Goal: Task Accomplishment & Management: Manage account settings

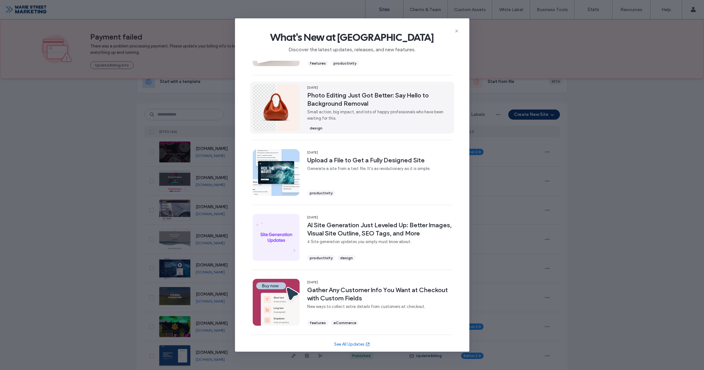
scroll to position [112, 0]
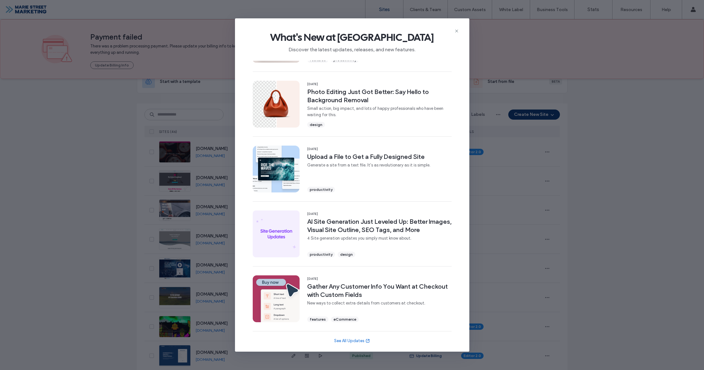
click at [456, 31] on use at bounding box center [456, 31] width 3 height 3
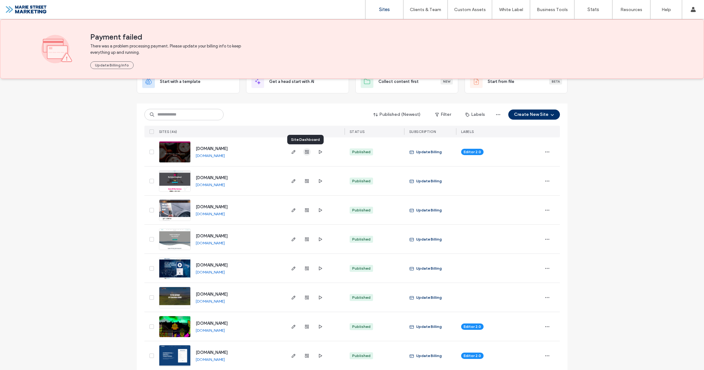
click at [305, 153] on use "button" at bounding box center [307, 152] width 4 height 4
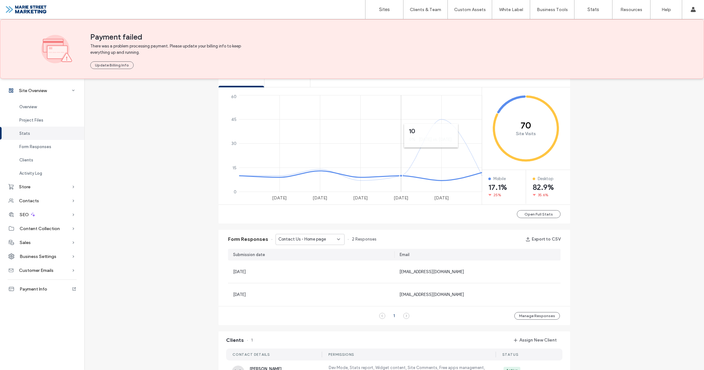
scroll to position [264, 0]
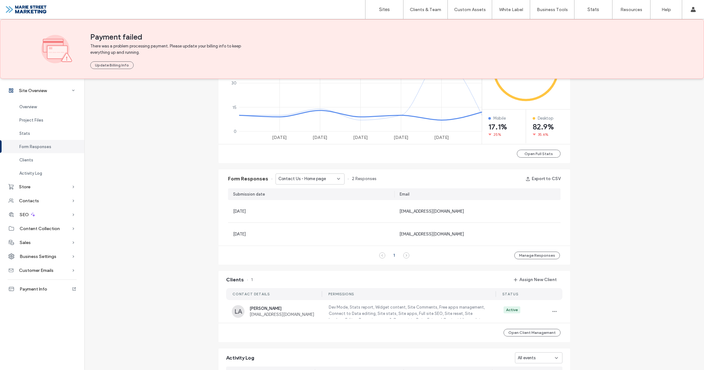
scroll to position [337, 0]
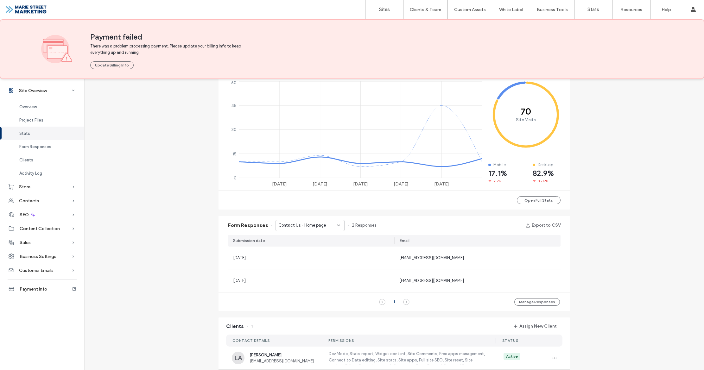
scroll to position [253, 0]
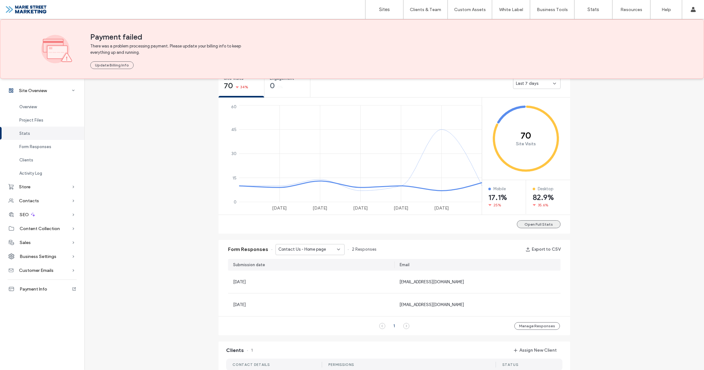
click at [549, 223] on button "Open Full Stats" at bounding box center [539, 224] width 44 height 8
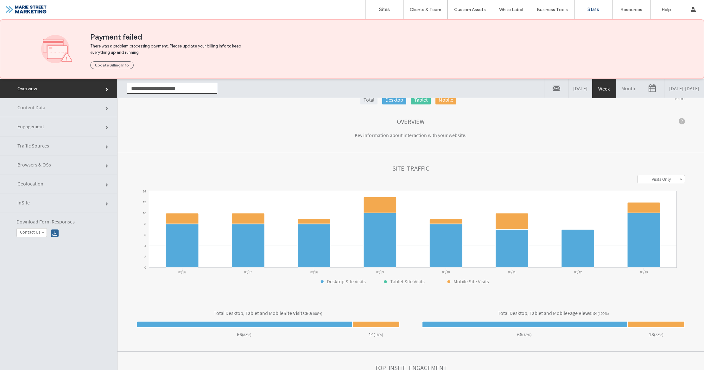
click at [84, 106] on link "Content Data" at bounding box center [58, 107] width 117 height 19
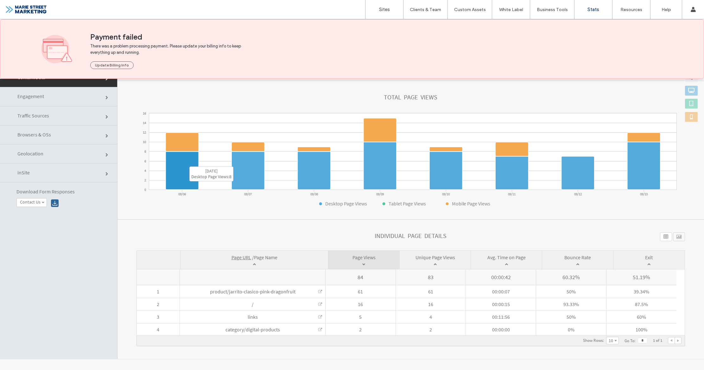
scroll to position [32, 0]
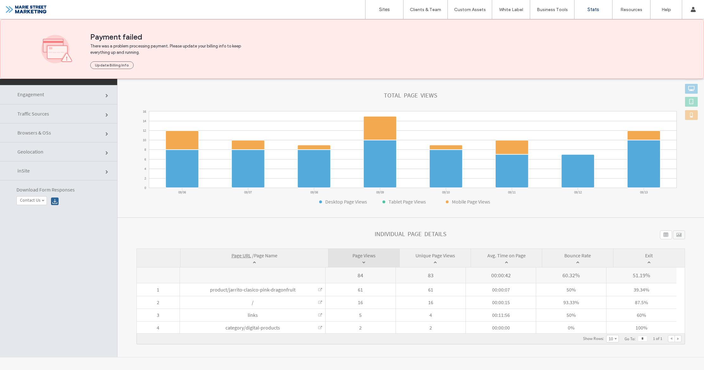
click at [78, 101] on link "Engagement" at bounding box center [58, 94] width 117 height 19
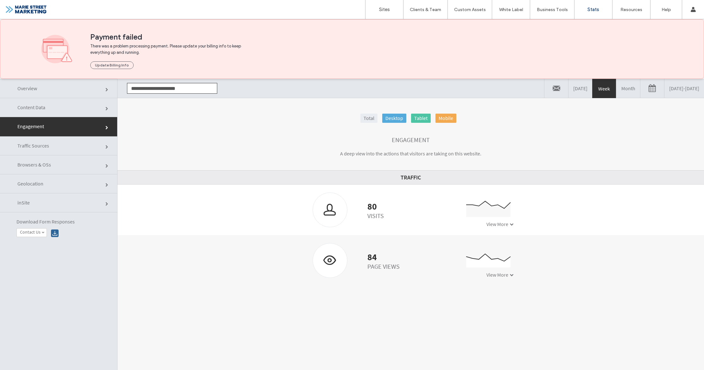
scroll to position [1, 0]
click at [616, 90] on link "Month" at bounding box center [628, 87] width 24 height 19
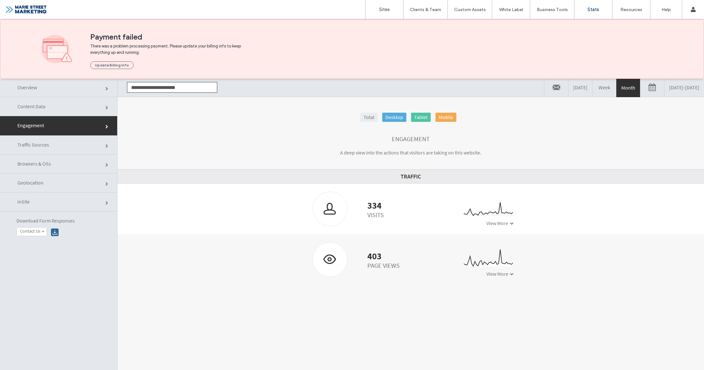
scroll to position [0, 0]
click at [74, 147] on link "Traffic Sources" at bounding box center [58, 145] width 117 height 19
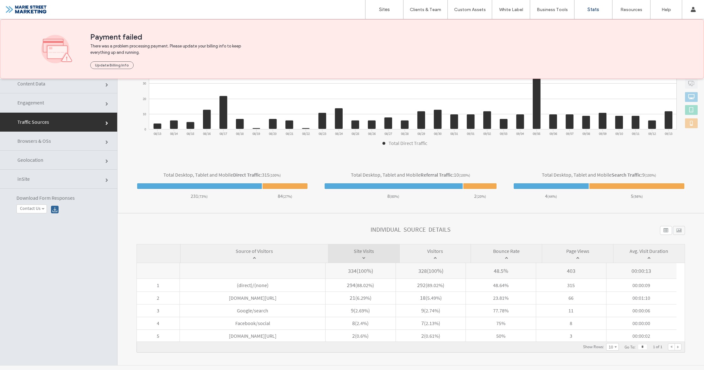
scroll to position [32, 0]
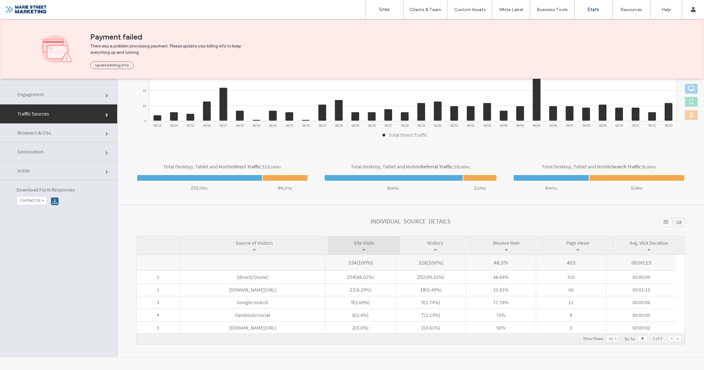
click at [310, 153] on section "Total Desktop, Tablet and Mobile Direct Traffic : 315 (100%) 231 ( 73% ) 84 ( 2…" at bounding box center [410, 178] width 587 height 54
click at [35, 133] on span "Browsers & OSs" at bounding box center [34, 132] width 34 height 6
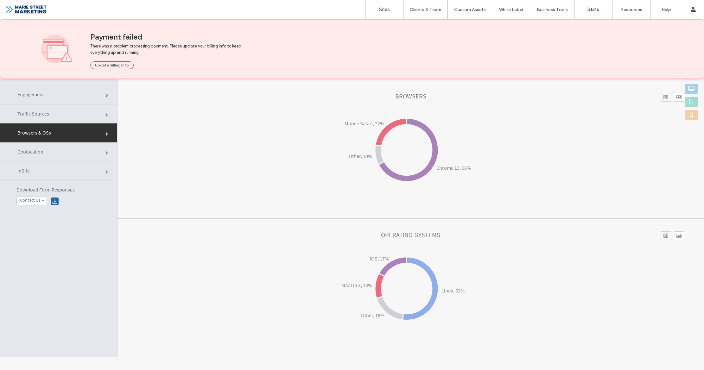
drag, startPoint x: 33, startPoint y: 151, endPoint x: 39, endPoint y: 151, distance: 5.4
click at [34, 151] on span "Geolocation" at bounding box center [30, 151] width 26 height 6
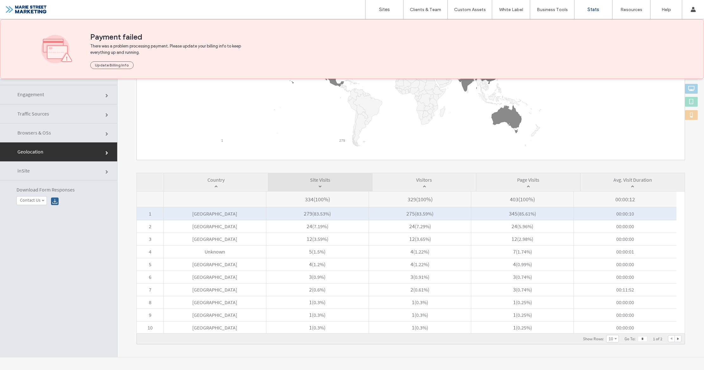
click at [236, 216] on span "United States" at bounding box center [215, 213] width 102 height 13
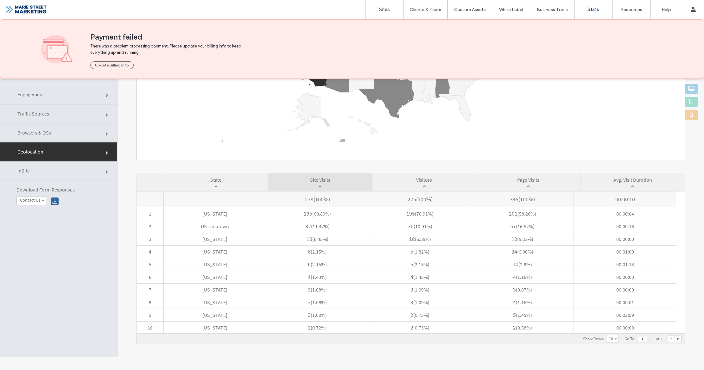
click at [98, 172] on link "inSite" at bounding box center [58, 170] width 117 height 19
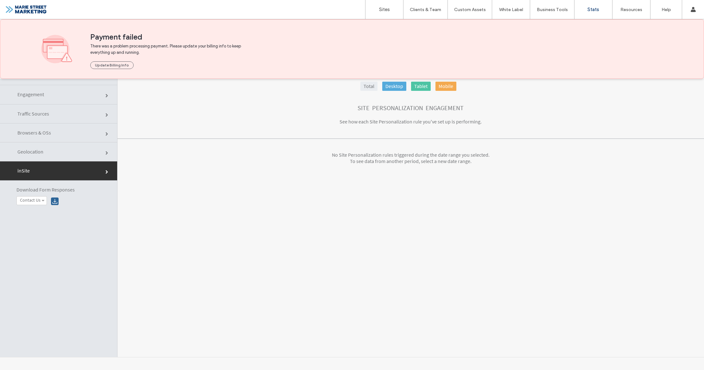
scroll to position [0, 0]
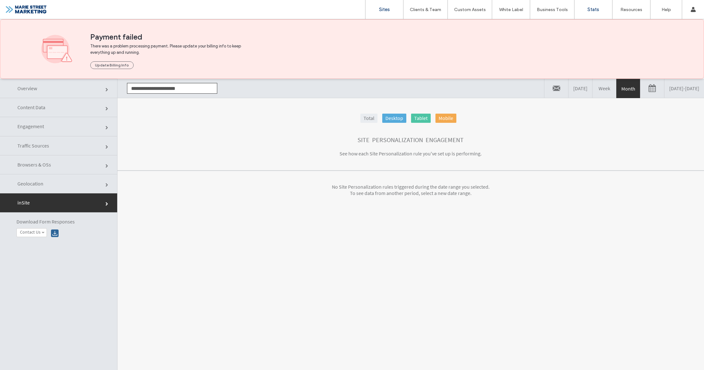
click at [392, 9] on link "Sites" at bounding box center [384, 9] width 38 height 19
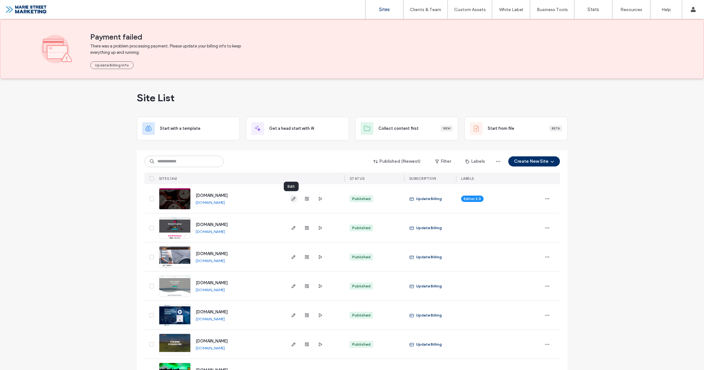
click at [292, 199] on icon "button" at bounding box center [293, 198] width 5 height 5
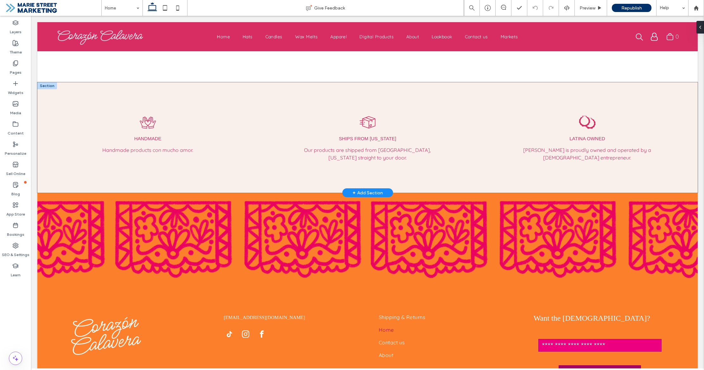
scroll to position [3009, 0]
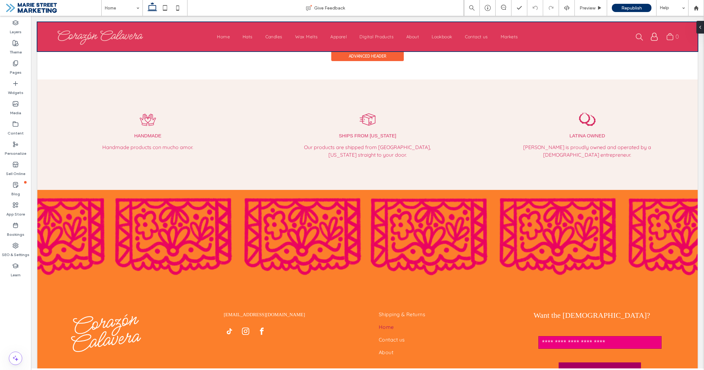
click at [382, 37] on div at bounding box center [367, 36] width 660 height 29
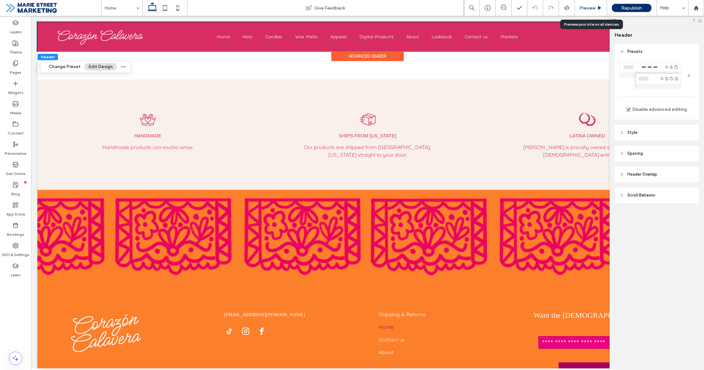
click at [587, 9] on span "Preview" at bounding box center [587, 7] width 16 height 5
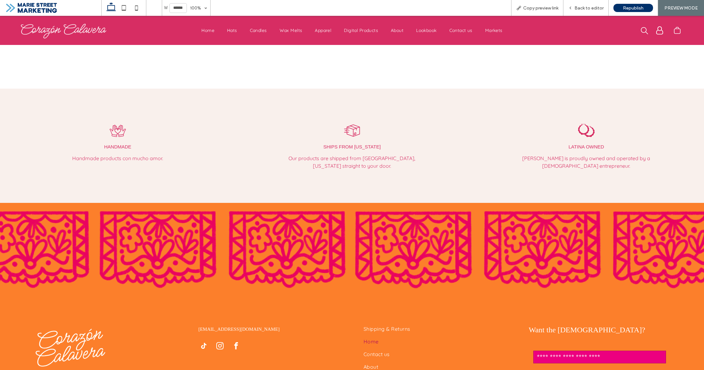
scroll to position [3015, 0]
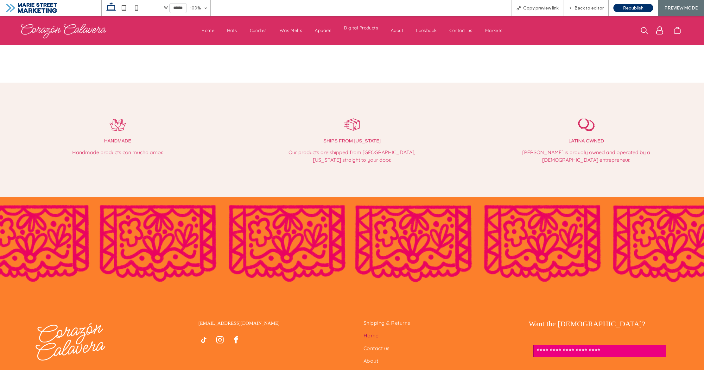
click at [365, 28] on span "Digital Products" at bounding box center [361, 28] width 34 height 6
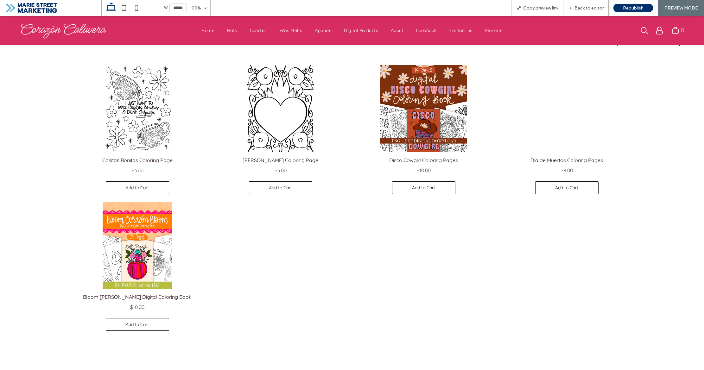
scroll to position [161, 0]
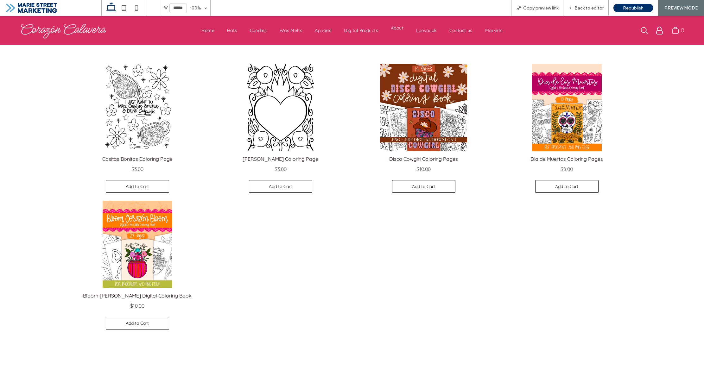
click at [396, 30] on span "About" at bounding box center [397, 28] width 13 height 6
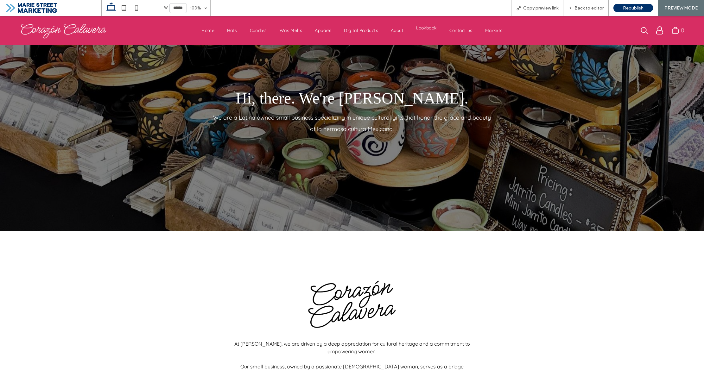
scroll to position [22, 0]
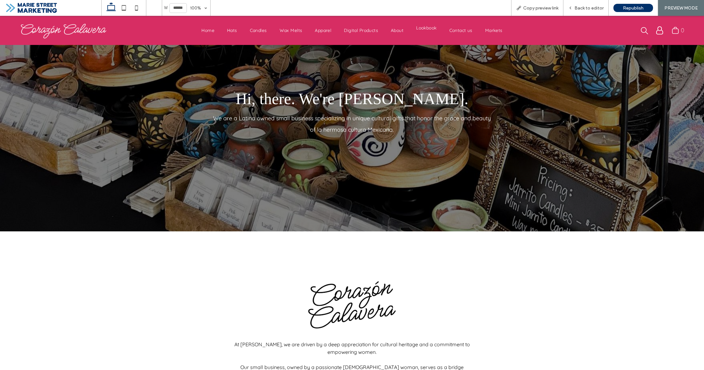
click at [430, 29] on span "Lookbook" at bounding box center [426, 28] width 20 height 6
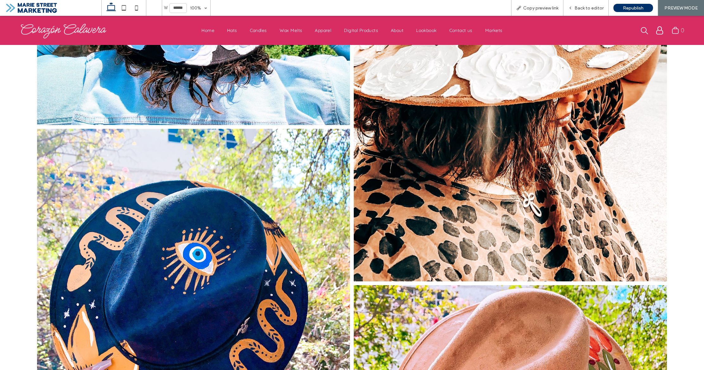
scroll to position [795, 0]
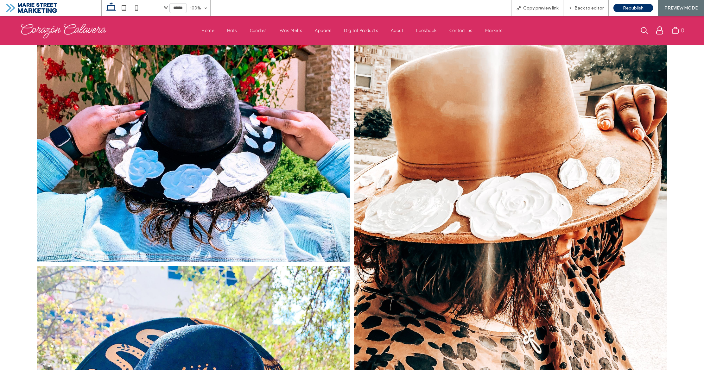
click at [462, 32] on li "Contact us" at bounding box center [461, 31] width 36 height 6
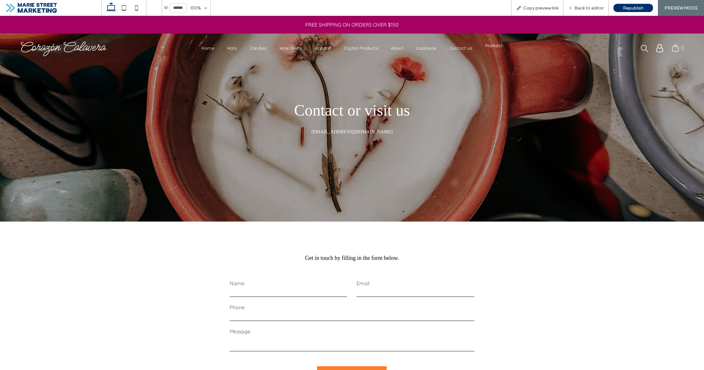
click at [496, 47] on span "Markets" at bounding box center [493, 46] width 17 height 6
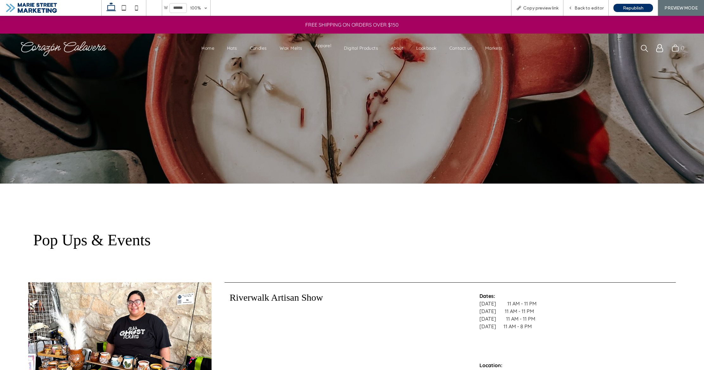
click at [320, 47] on span "Apparel" at bounding box center [323, 46] width 16 height 6
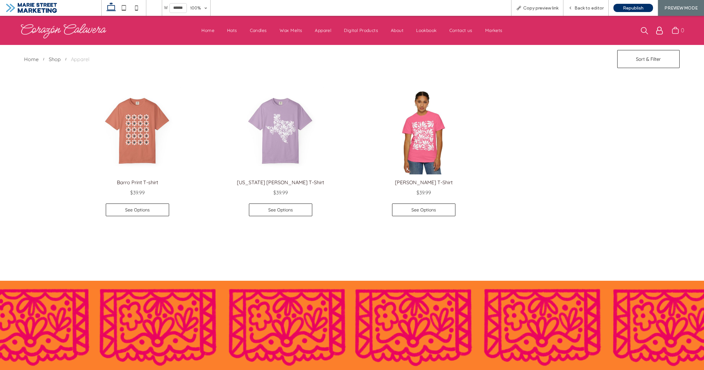
scroll to position [138, 0]
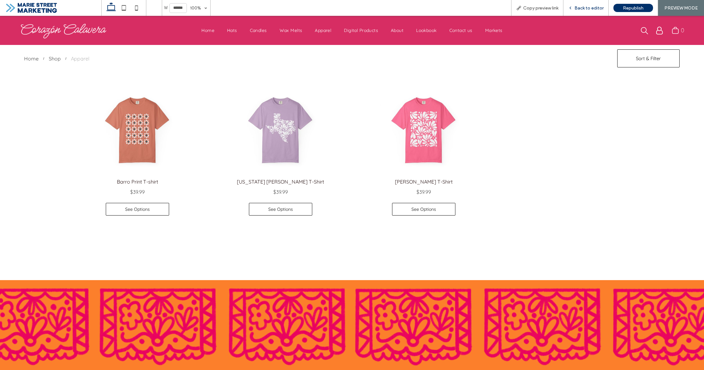
drag, startPoint x: 595, startPoint y: 9, endPoint x: 246, endPoint y: 39, distance: 351.1
click at [595, 9] on span "Back to editor" at bounding box center [588, 7] width 29 height 5
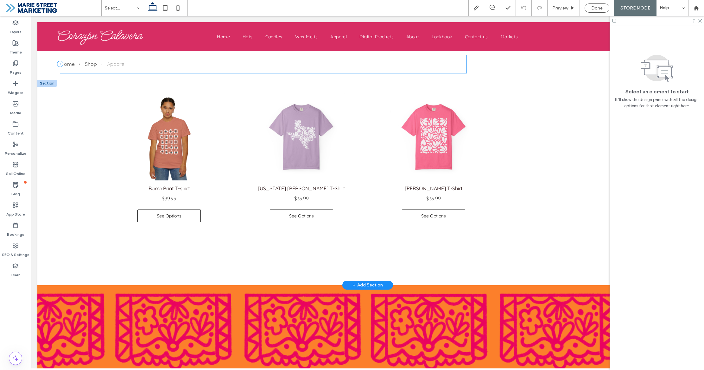
scroll to position [145, 0]
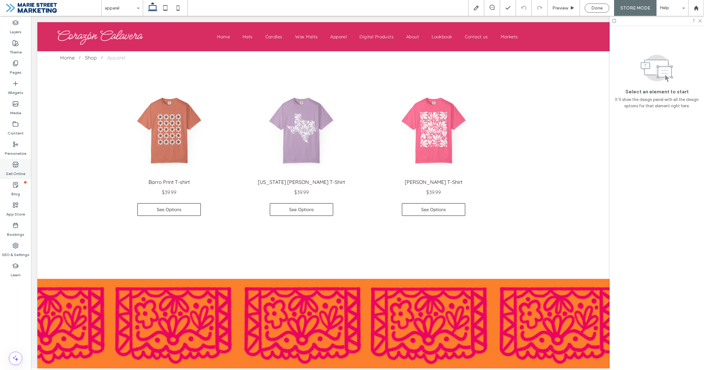
click at [21, 173] on label "Sell Online" at bounding box center [15, 172] width 19 height 9
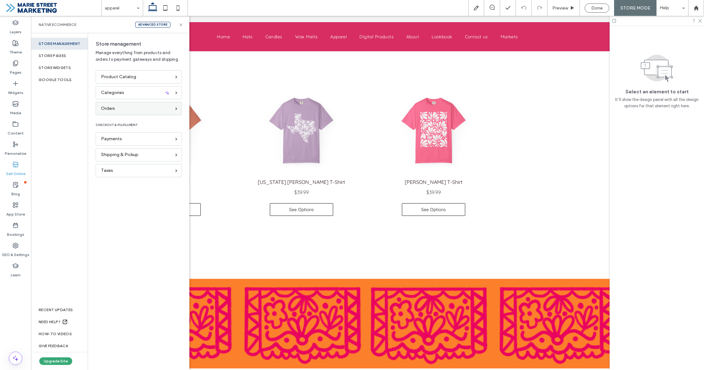
click at [166, 106] on div "Orders" at bounding box center [136, 108] width 70 height 7
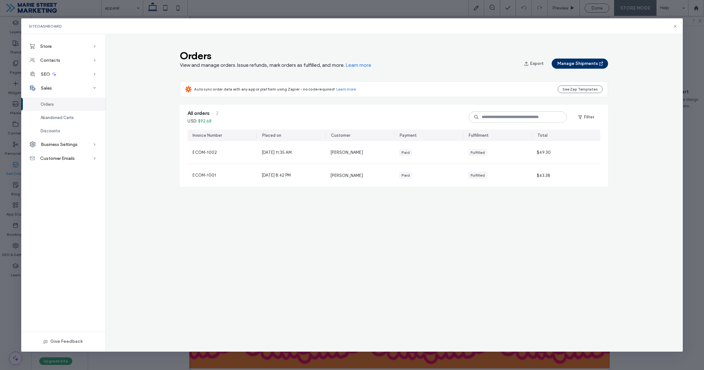
click at [674, 25] on icon at bounding box center [674, 26] width 5 height 5
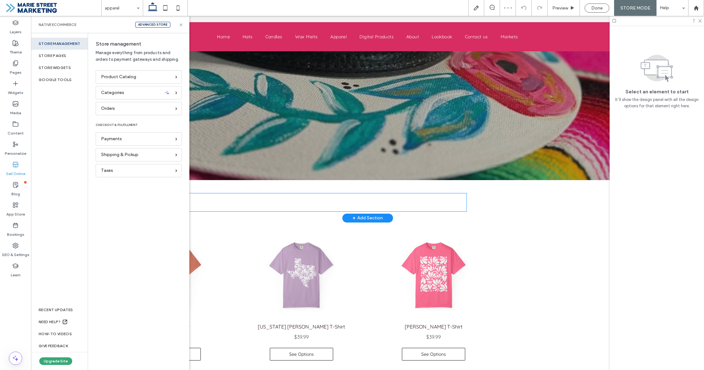
scroll to position [3, 0]
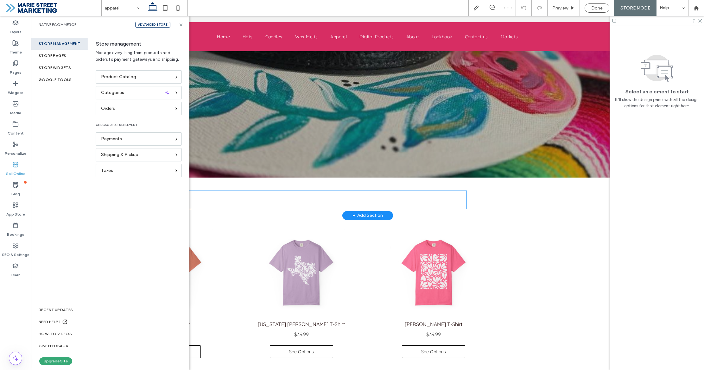
click at [249, 195] on div "Home Shop Apparel" at bounding box center [263, 200] width 406 height 18
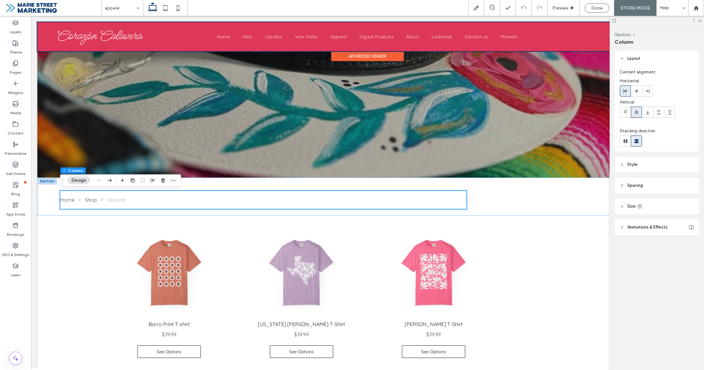
click at [304, 37] on div at bounding box center [367, 36] width 660 height 29
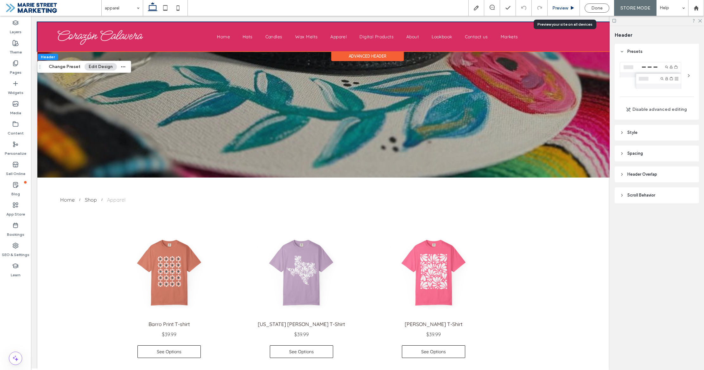
drag, startPoint x: 563, startPoint y: 6, endPoint x: 538, endPoint y: 41, distance: 43.2
click at [563, 6] on span "Preview" at bounding box center [560, 7] width 16 height 5
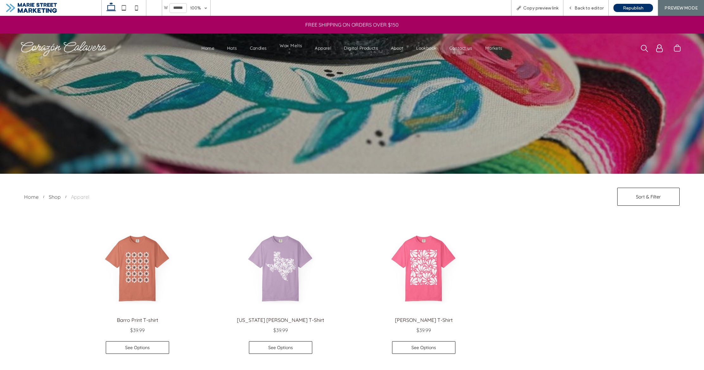
click at [294, 48] on span "Wax Melts" at bounding box center [291, 46] width 23 height 6
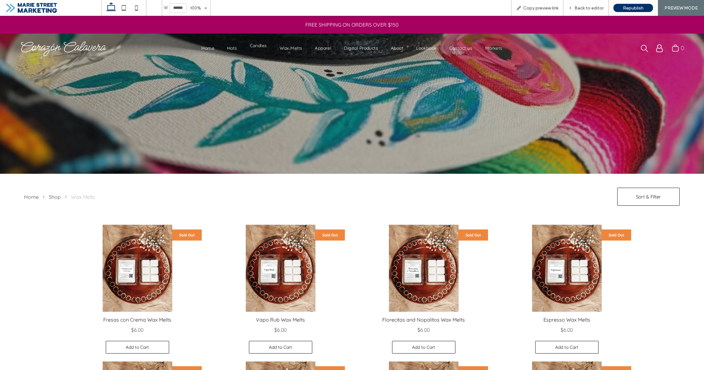
click at [265, 47] on span "Candles" at bounding box center [258, 46] width 17 height 6
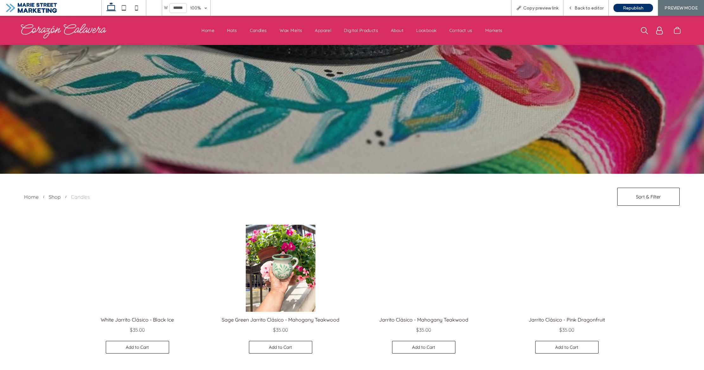
scroll to position [107, 0]
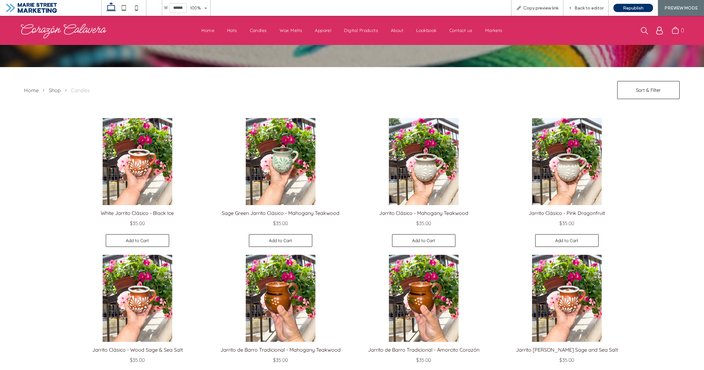
click at [579, 196] on link at bounding box center [566, 161] width 138 height 87
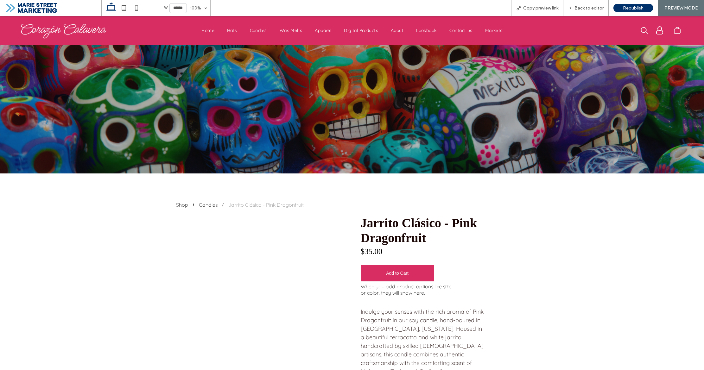
scroll to position [142, 0]
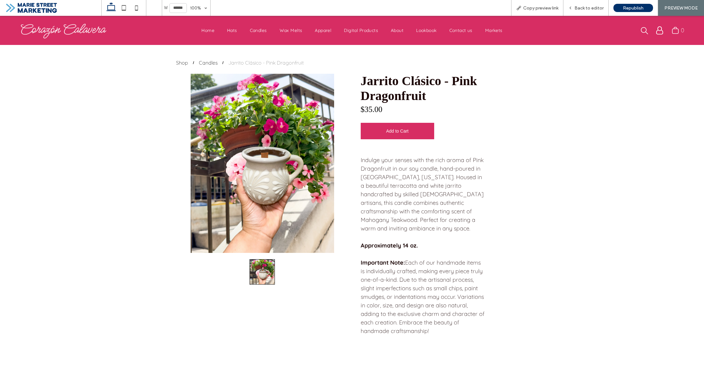
click at [399, 128] on span "Add to Cart" at bounding box center [397, 130] width 65 height 15
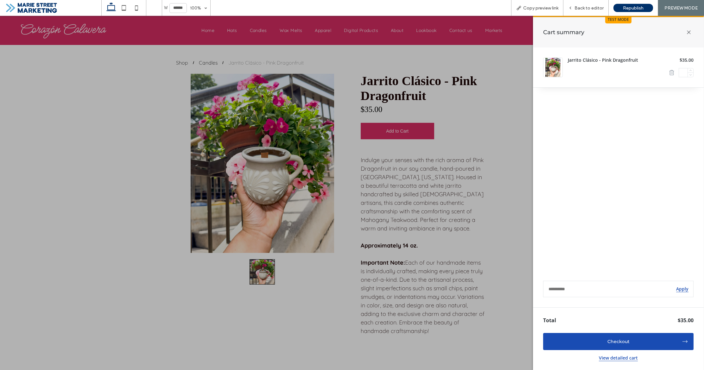
click at [688, 31] on icon at bounding box center [688, 32] width 13 height 13
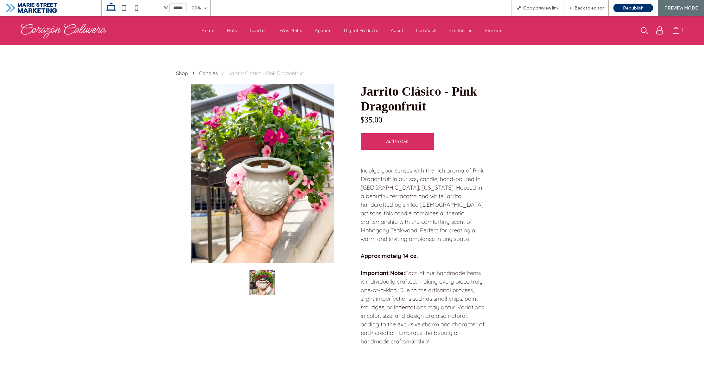
scroll to position [123, 0]
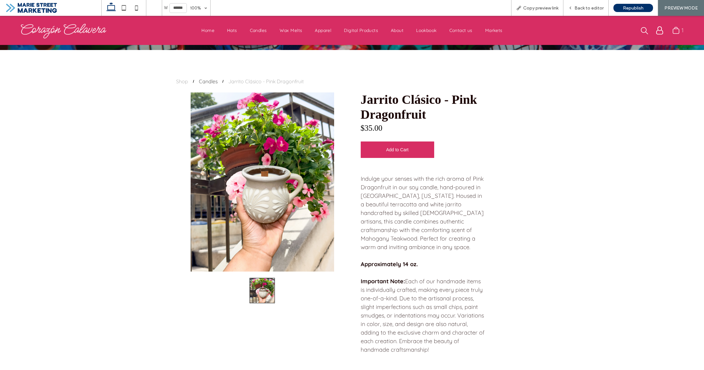
click at [183, 81] on div "Shop" at bounding box center [182, 81] width 12 height 6
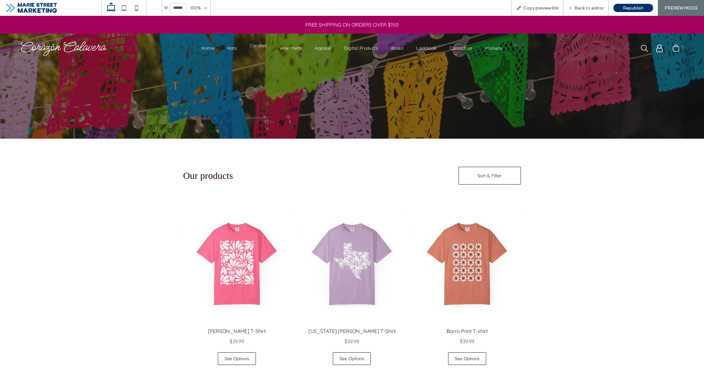
click at [259, 47] on span "Candles" at bounding box center [258, 46] width 17 height 6
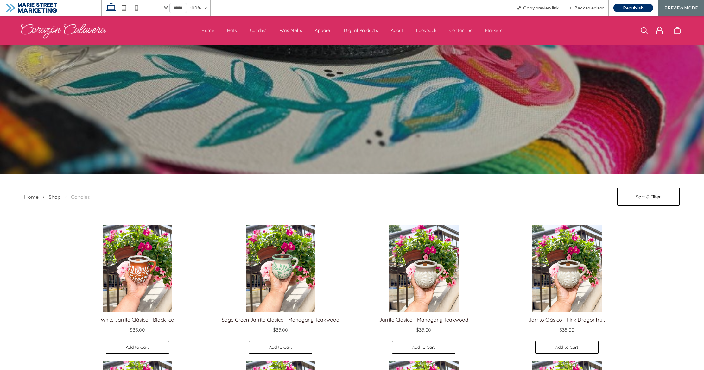
scroll to position [85, 0]
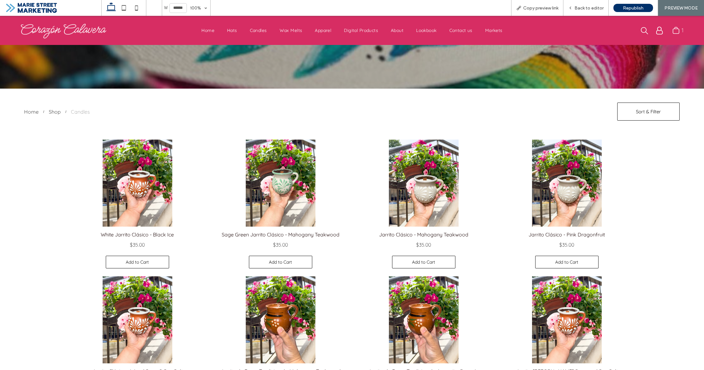
click at [422, 258] on span "Add to Cart" at bounding box center [423, 262] width 36 height 12
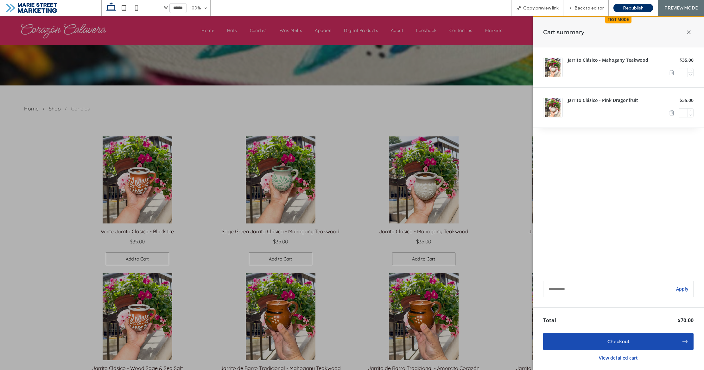
scroll to position [88, 0]
click at [688, 31] on icon at bounding box center [688, 32] width 13 height 13
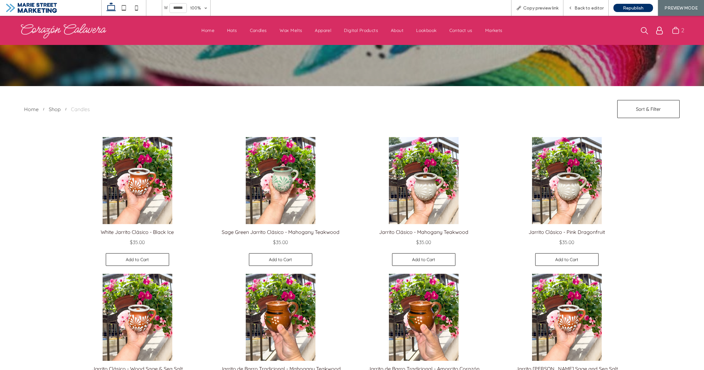
click at [435, 158] on link at bounding box center [423, 180] width 138 height 87
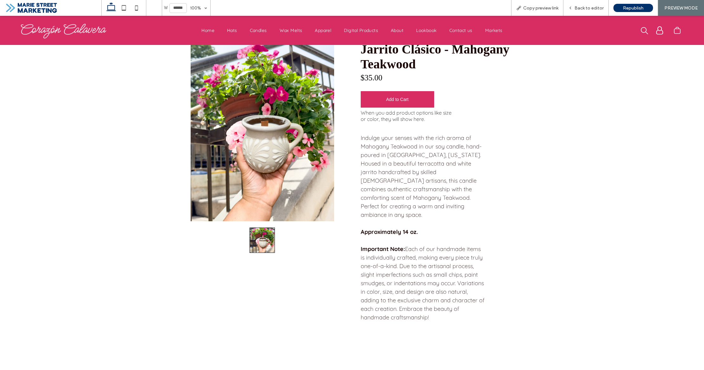
scroll to position [174, 0]
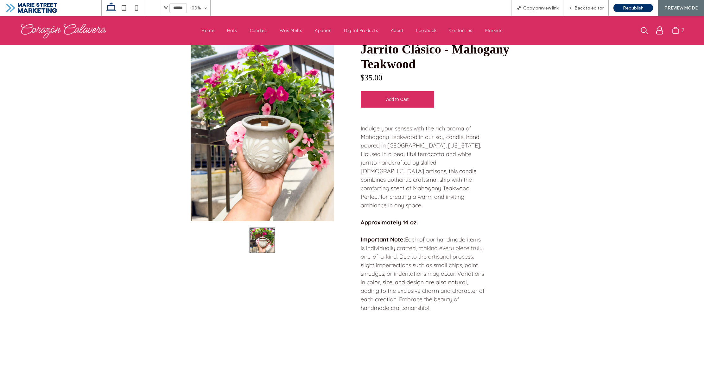
click at [400, 95] on span "Add to Cart" at bounding box center [397, 99] width 65 height 15
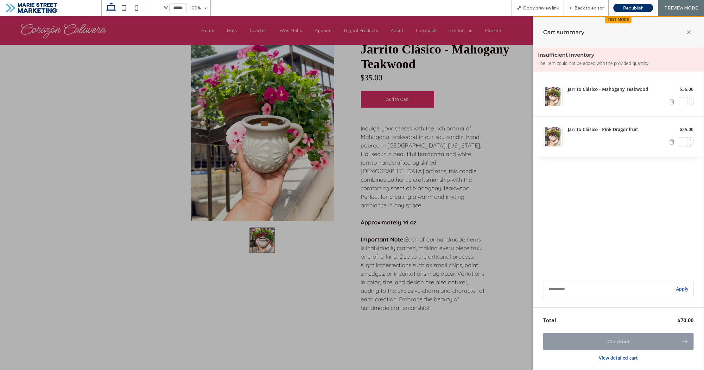
click at [690, 31] on icon at bounding box center [688, 32] width 13 height 13
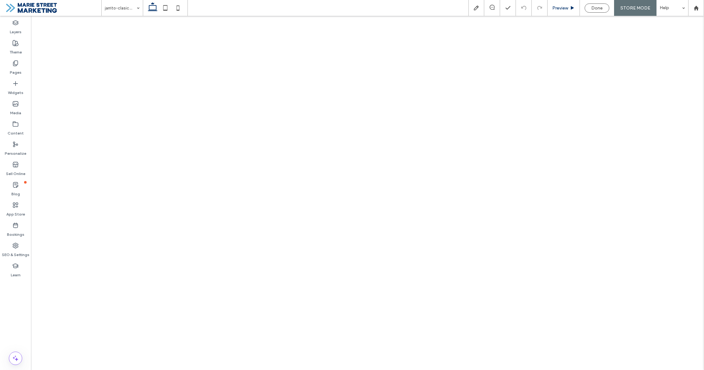
click at [563, 8] on span "Preview" at bounding box center [560, 7] width 16 height 5
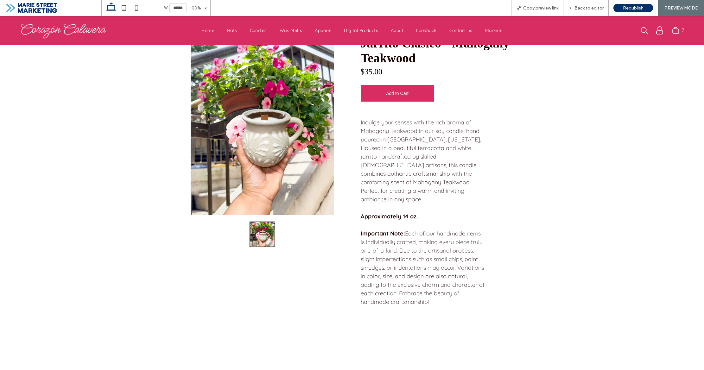
scroll to position [180, 0]
click at [582, 10] on span "Back to editor" at bounding box center [588, 7] width 29 height 5
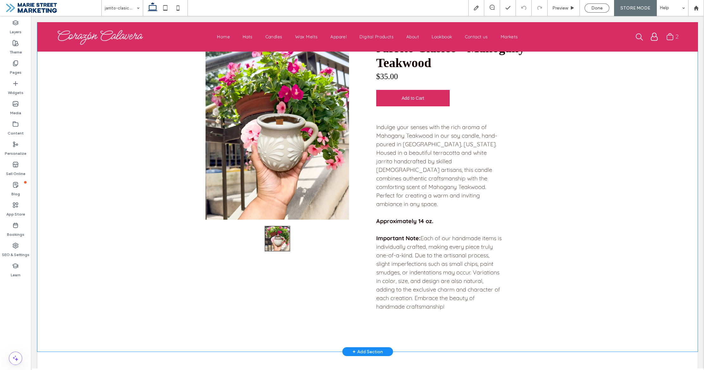
scroll to position [179, 0]
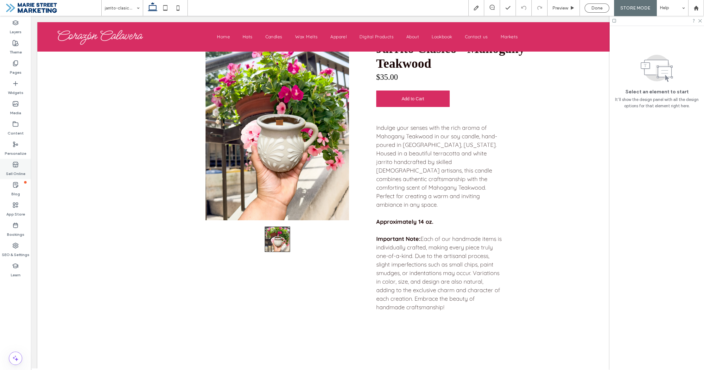
click at [20, 168] on label "Sell Online" at bounding box center [15, 172] width 19 height 9
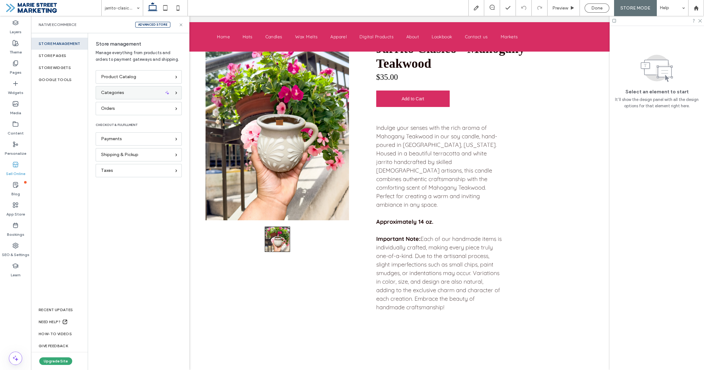
click at [137, 89] on div "Categories" at bounding box center [136, 92] width 70 height 7
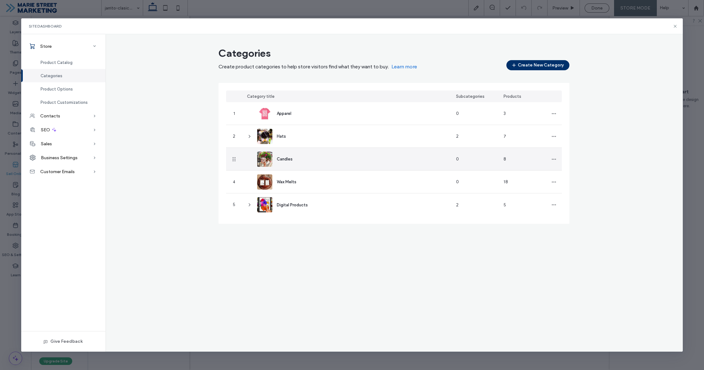
click at [291, 160] on span "Candles" at bounding box center [285, 159] width 16 height 5
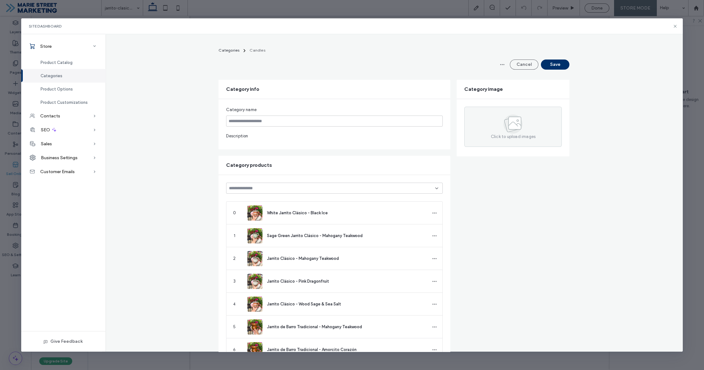
type input "*******"
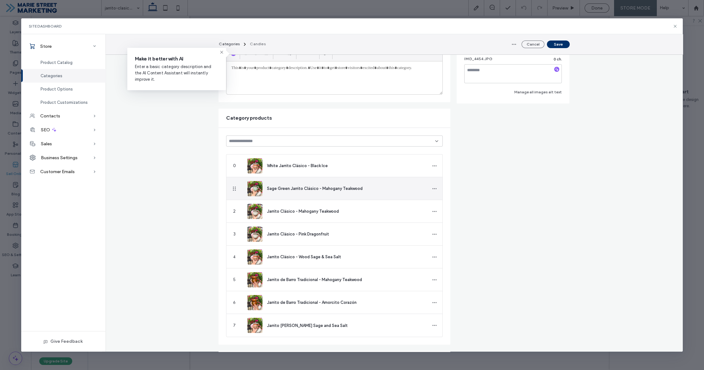
scroll to position [114, 0]
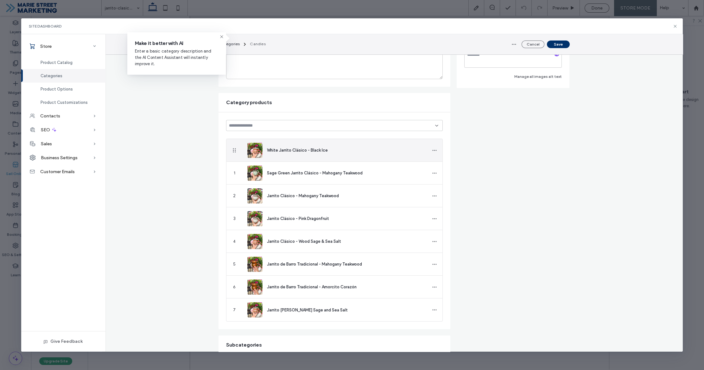
click at [284, 150] on span "White Jarrito Clásico - Black Ice" at bounding box center [297, 150] width 61 height 5
click at [394, 152] on div "White Jarrito Clásico - Black Ice" at bounding box center [341, 150] width 149 height 7
click at [222, 37] on icon at bounding box center [221, 36] width 5 height 5
click at [309, 153] on span "White Jarrito Clásico - Black Ice" at bounding box center [297, 150] width 61 height 5
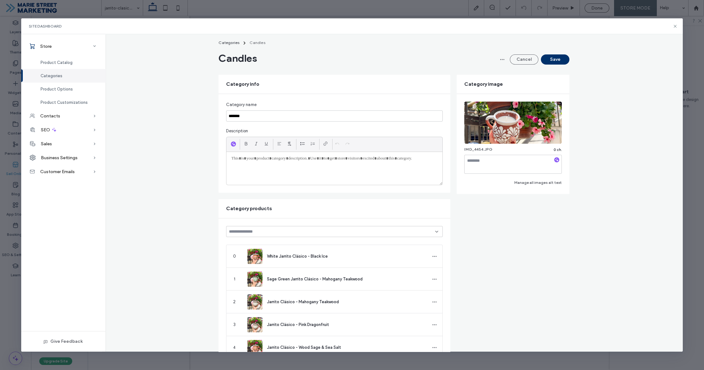
scroll to position [0, 0]
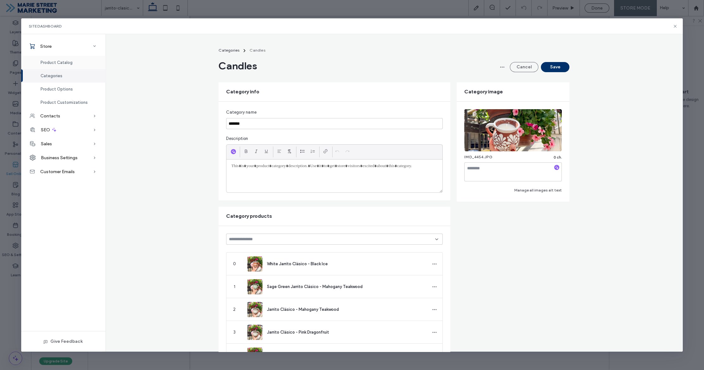
click at [66, 63] on span "Product Catalog" at bounding box center [57, 62] width 32 height 5
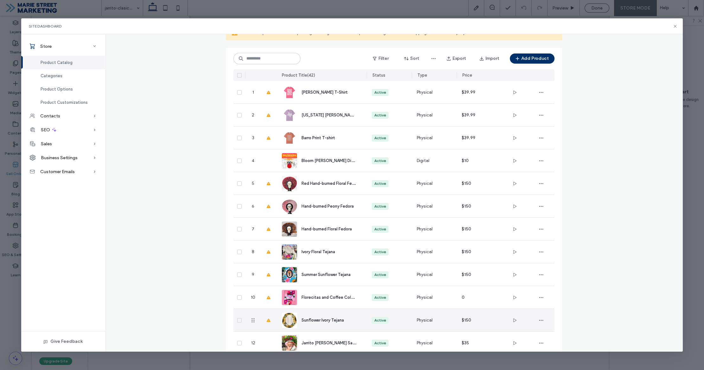
scroll to position [232, 0]
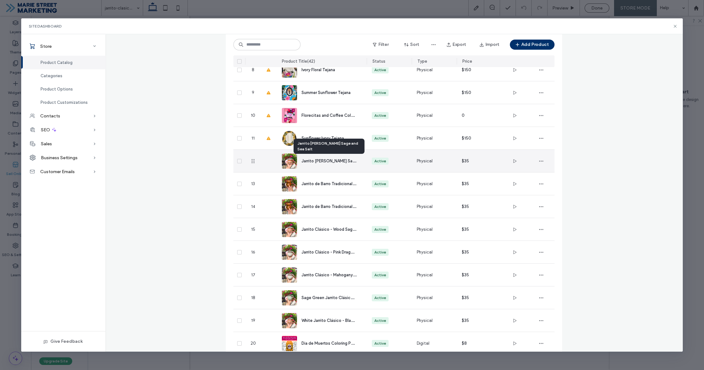
click at [344, 160] on span "Jarrito Rosa - Wood Sage and Sea Salt" at bounding box center [341, 161] width 81 height 6
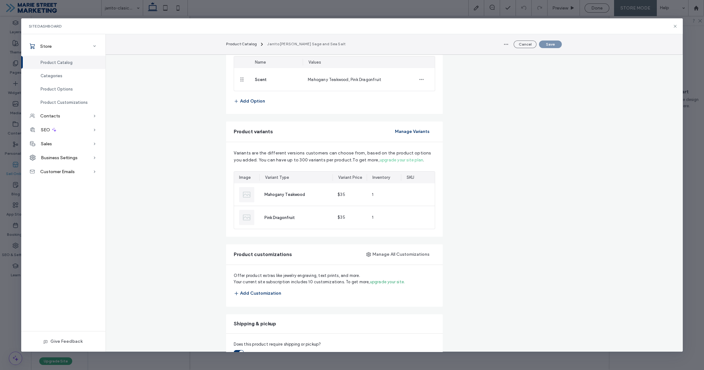
scroll to position [369, 0]
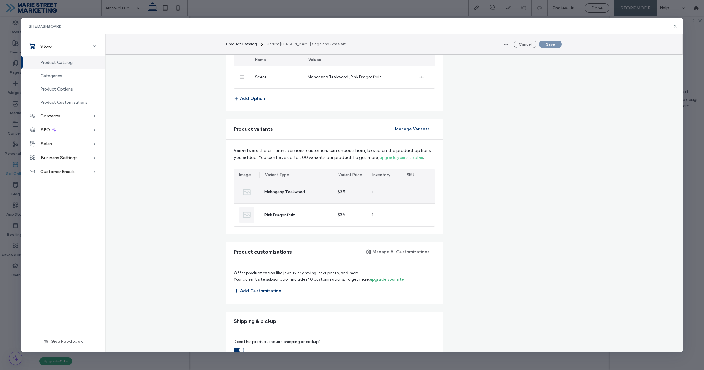
click at [373, 193] on div "1" at bounding box center [384, 192] width 34 height 22
click at [373, 191] on span "1" at bounding box center [373, 192] width 2 height 6
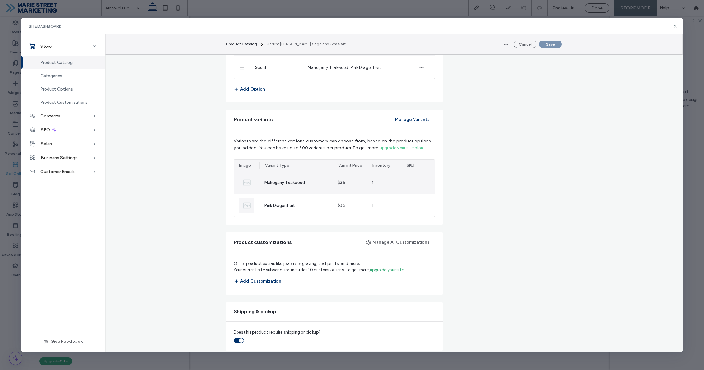
scroll to position [380, 0]
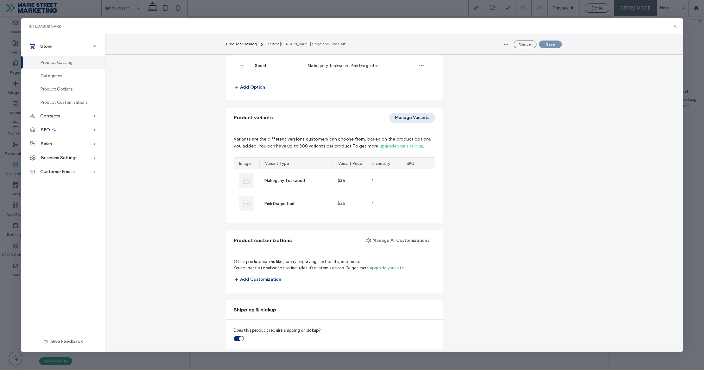
click at [411, 117] on button "Manage Variants" at bounding box center [412, 118] width 46 height 10
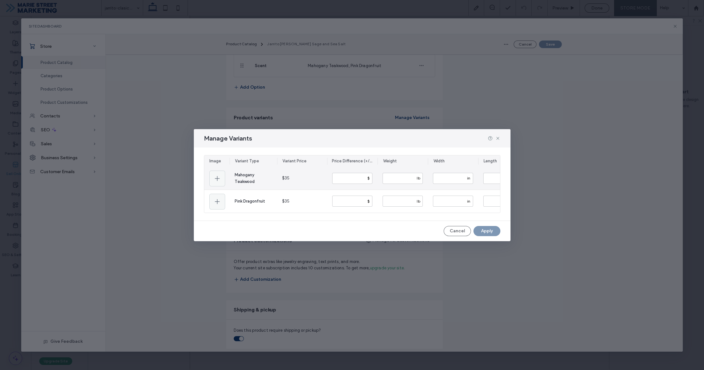
scroll to position [0, 201]
click at [492, 176] on div "toggle" at bounding box center [488, 178] width 10 height 5
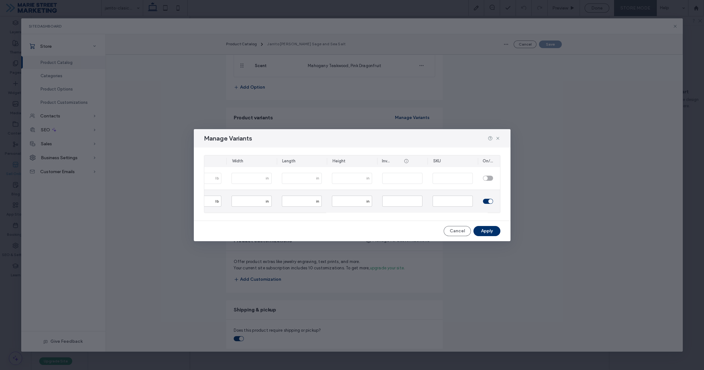
click at [490, 201] on div "toggle" at bounding box center [490, 201] width 4 height 4
click at [487, 199] on div "toggle" at bounding box center [485, 201] width 4 height 4
click at [487, 177] on div "toggle" at bounding box center [485, 178] width 4 height 4
click at [490, 178] on div "toggle" at bounding box center [490, 178] width 4 height 4
click at [490, 200] on div "toggle" at bounding box center [490, 201] width 4 height 4
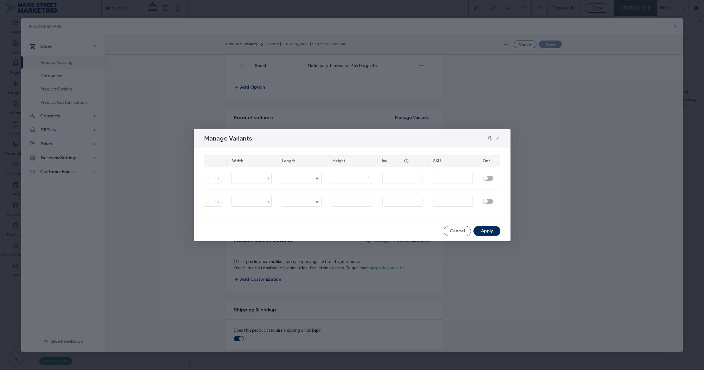
click at [484, 233] on button "Apply" at bounding box center [486, 231] width 27 height 10
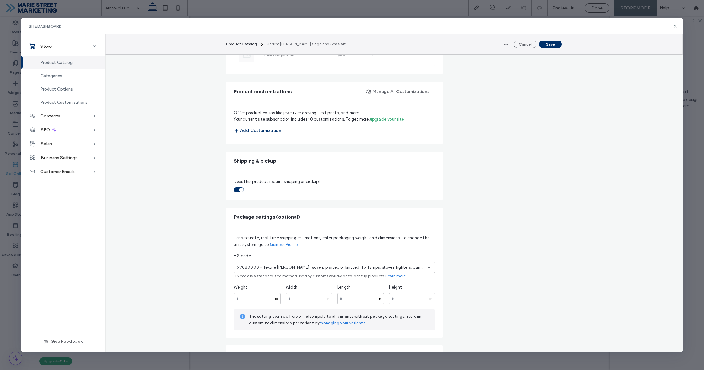
scroll to position [539, 0]
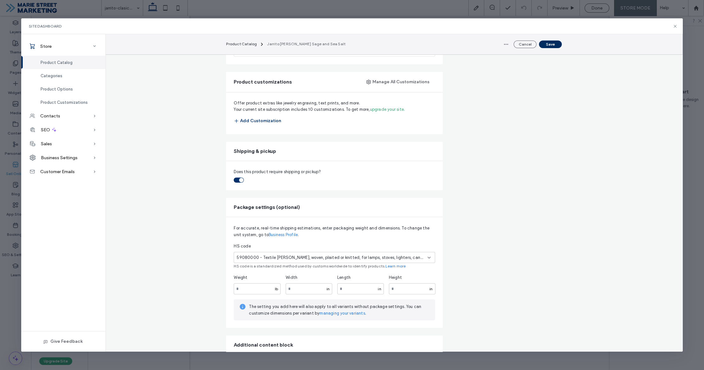
click at [553, 46] on button "Save" at bounding box center [550, 45] width 23 height 8
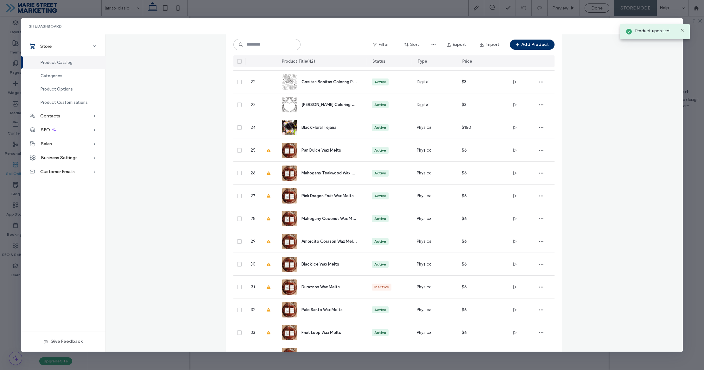
click at [675, 26] on div "Product updated" at bounding box center [655, 31] width 70 height 15
click at [675, 26] on use at bounding box center [675, 26] width 3 height 3
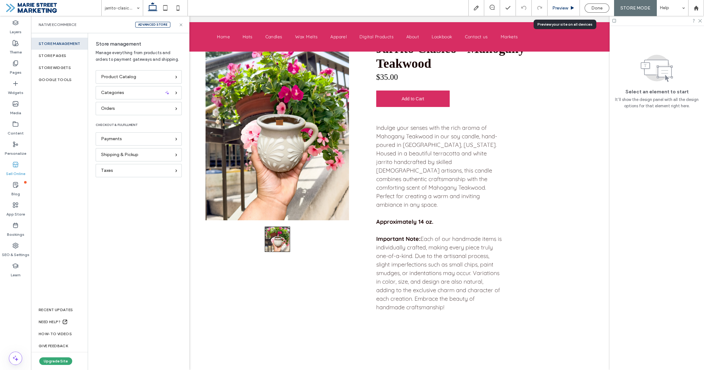
click at [572, 6] on icon at bounding box center [572, 8] width 5 height 5
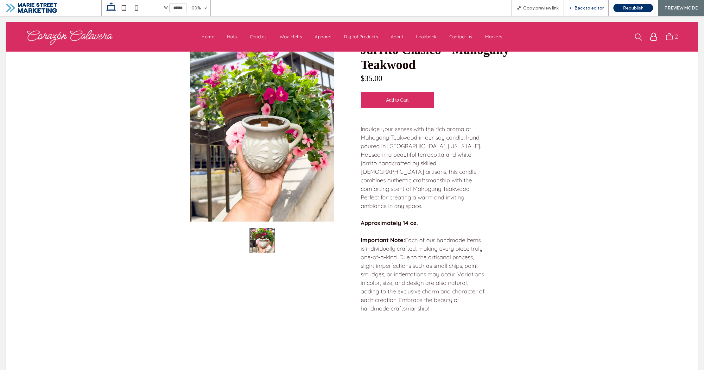
click at [597, 8] on span "Back to editor" at bounding box center [588, 7] width 29 height 5
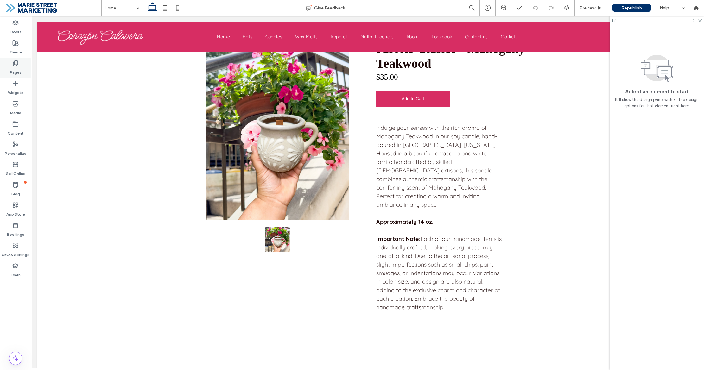
drag, startPoint x: 21, startPoint y: 68, endPoint x: 11, endPoint y: 69, distance: 10.2
click at [21, 68] on div "Pages" at bounding box center [15, 68] width 31 height 20
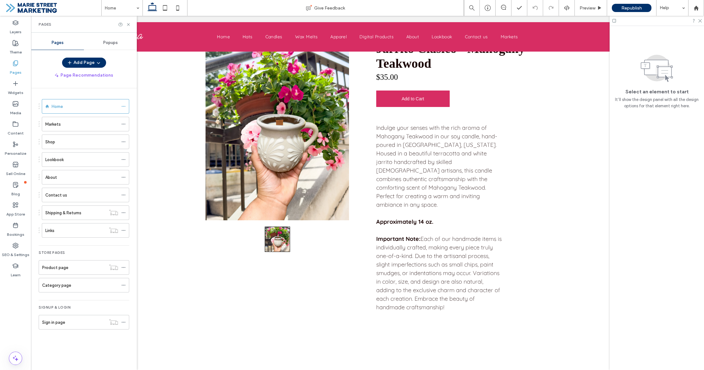
click at [96, 226] on div "Links" at bounding box center [75, 230] width 60 height 14
click at [177, 8] on icon at bounding box center [177, 8] width 13 height 13
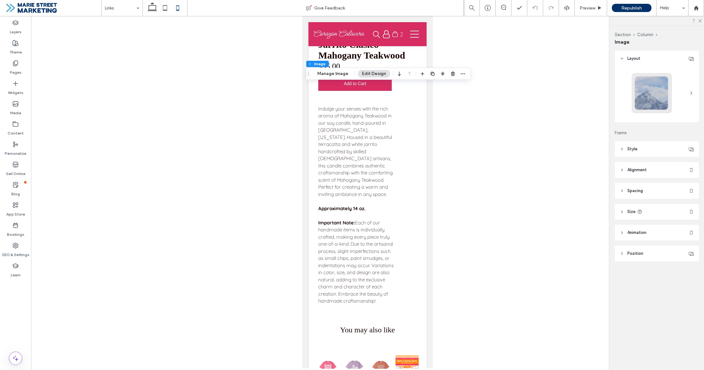
type input "**"
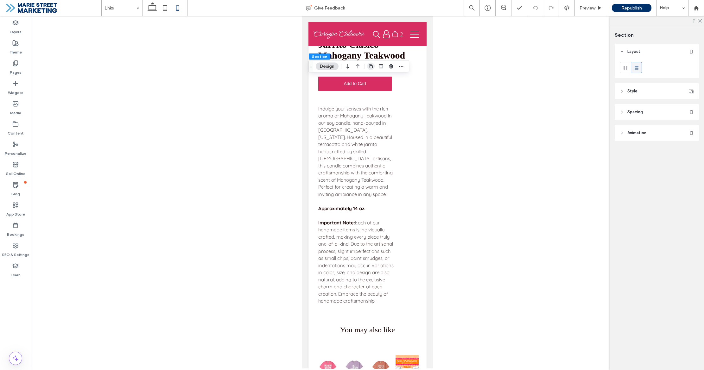
click at [371, 68] on icon "button" at bounding box center [370, 66] width 5 height 5
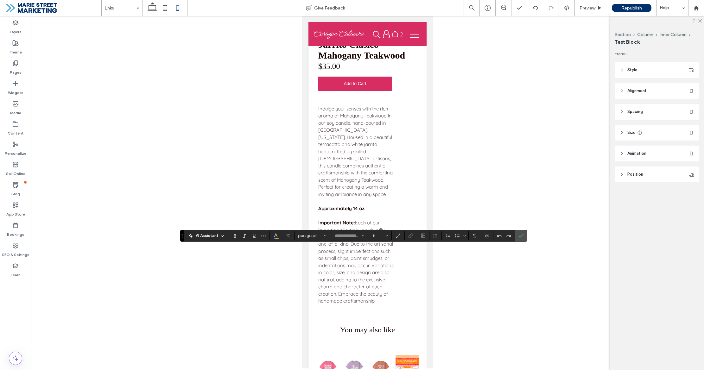
type input "*******"
type input "**"
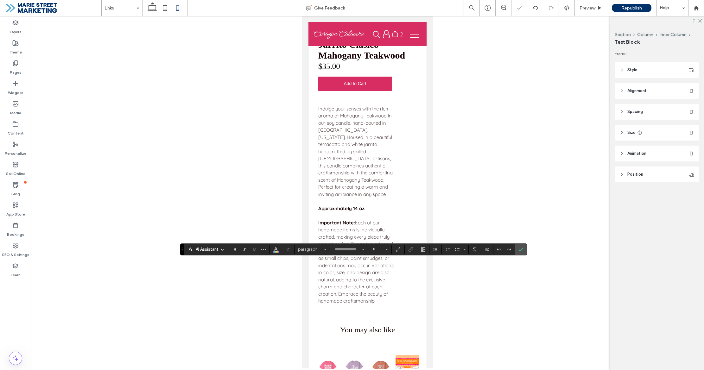
type input "*********"
type input "**"
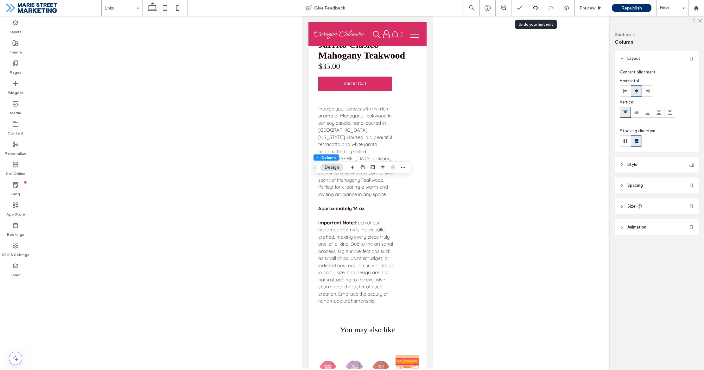
click at [533, 10] on icon at bounding box center [534, 7] width 5 height 5
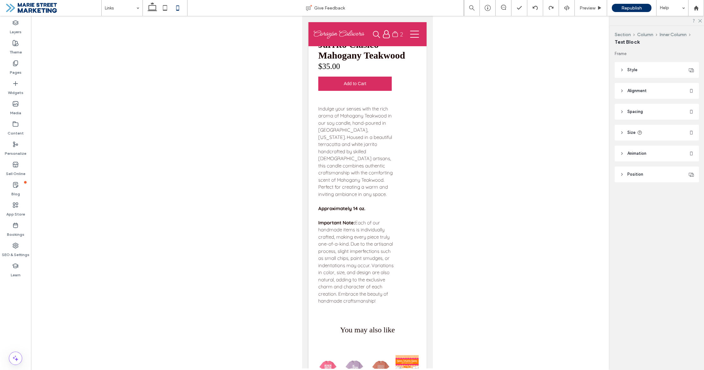
type input "*********"
type input "**"
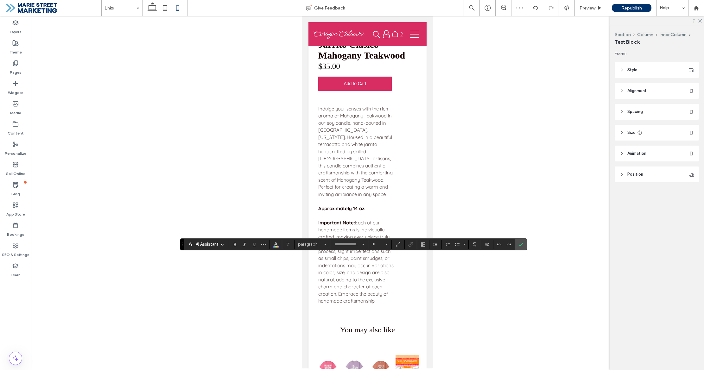
type input "*********"
type input "**"
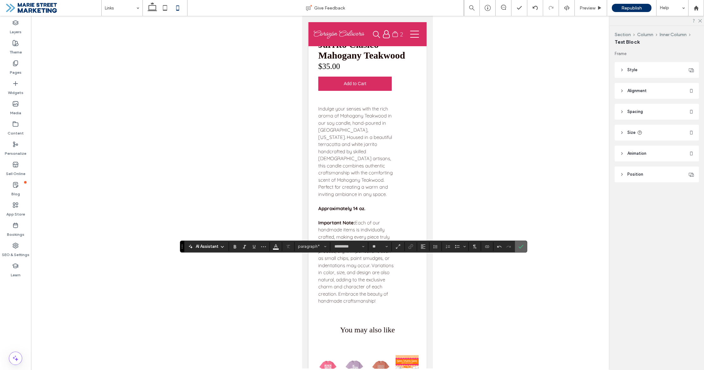
click at [518, 247] on icon "Confirm" at bounding box center [520, 246] width 5 height 5
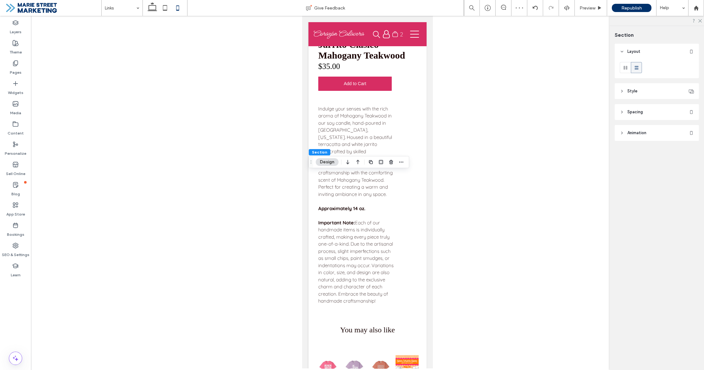
click at [437, 179] on div at bounding box center [367, 192] width 673 height 353
click at [355, 199] on icon "button" at bounding box center [358, 200] width 8 height 11
click at [392, 69] on use "button" at bounding box center [391, 69] width 4 height 4
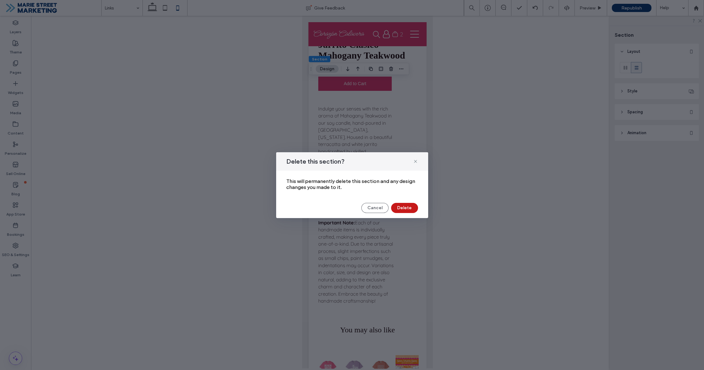
click at [411, 207] on button "Delete" at bounding box center [404, 208] width 27 height 10
